Goal: Information Seeking & Learning: Learn about a topic

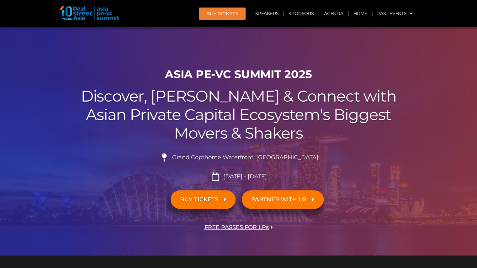
click at [106, 151] on div "Grand Copthorne Waterfront, [GEOGRAPHIC_DATA]​ [DATE] - [DATE]" at bounding box center [238, 165] width 351 height 32
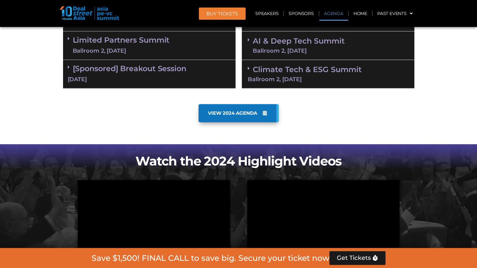
scroll to position [339, 0]
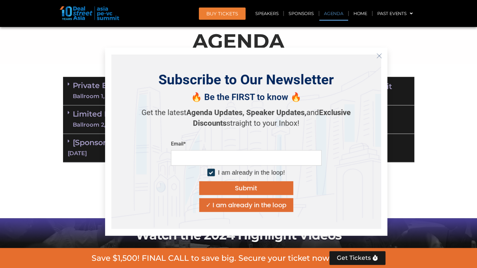
click at [379, 56] on line "Close" at bounding box center [379, 55] width 4 height 4
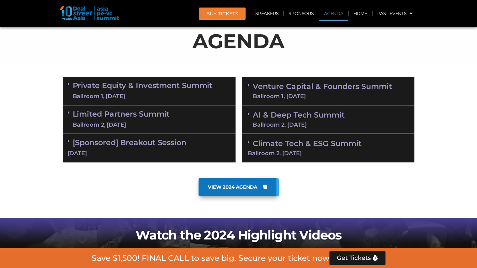
click at [314, 89] on link "Venture Capital & Founders​ Summit Ballroom 1, [DATE]" at bounding box center [322, 91] width 139 height 16
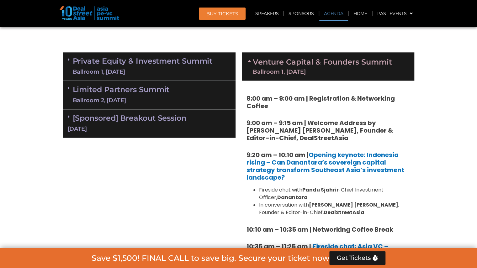
scroll to position [364, 0]
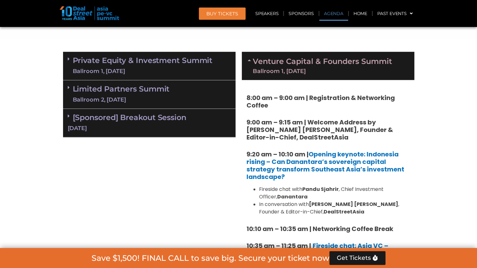
click at [340, 74] on div "Venture Capital & Founders​ Summit Ballroom 1, [DATE]" at bounding box center [328, 66] width 173 height 28
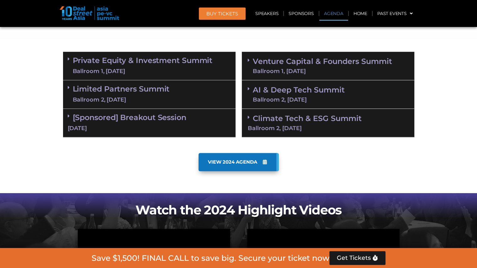
click at [327, 91] on link "AI & Deep Tech Summit Ballroom 2, [DATE]" at bounding box center [299, 94] width 92 height 16
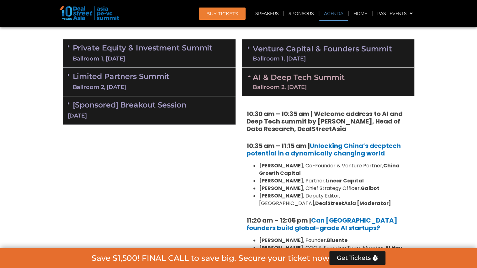
scroll to position [389, 0]
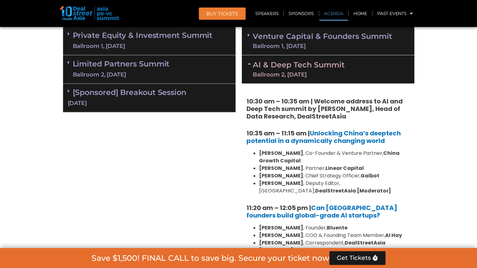
click at [327, 91] on div "10:30 am – 10:35 am | Welcome address to AI and Deep Tech summit by [PERSON_NAM…" at bounding box center [328, 231] width 173 height 296
click at [322, 77] on div "Ballroom 2, [DATE]" at bounding box center [299, 75] width 92 height 6
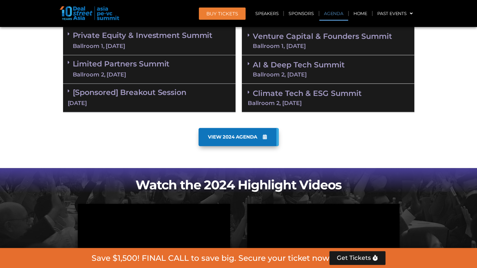
click at [141, 127] on div "VIEW 2024 AGENDA" at bounding box center [239, 146] width 358 height 43
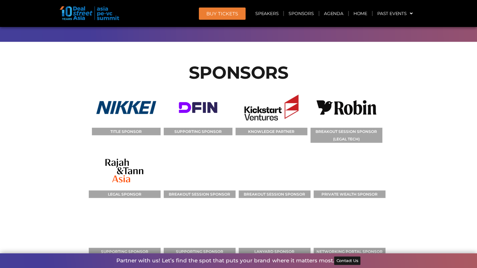
scroll to position [6381, 0]
